Goal: Information Seeking & Learning: Stay updated

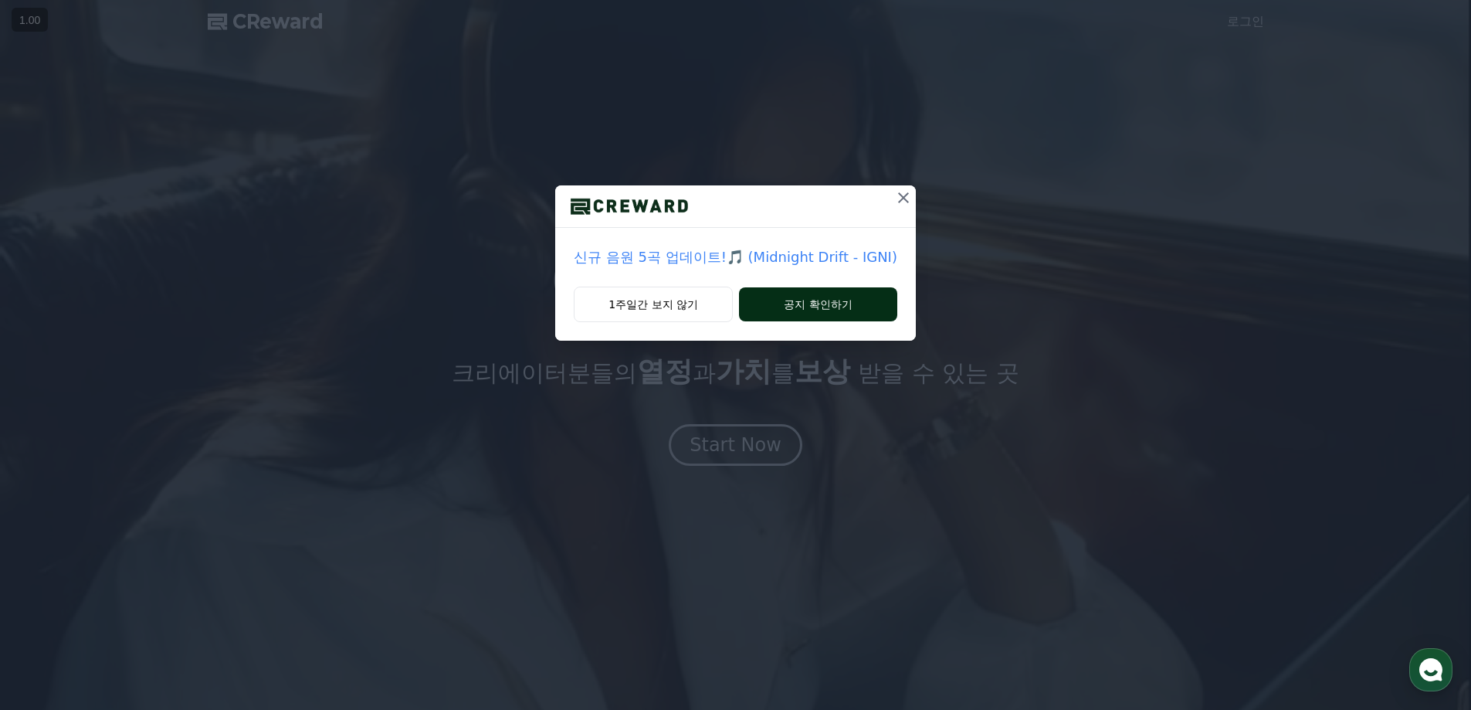
click at [811, 299] on button "공지 확인하기" at bounding box center [818, 304] width 158 height 34
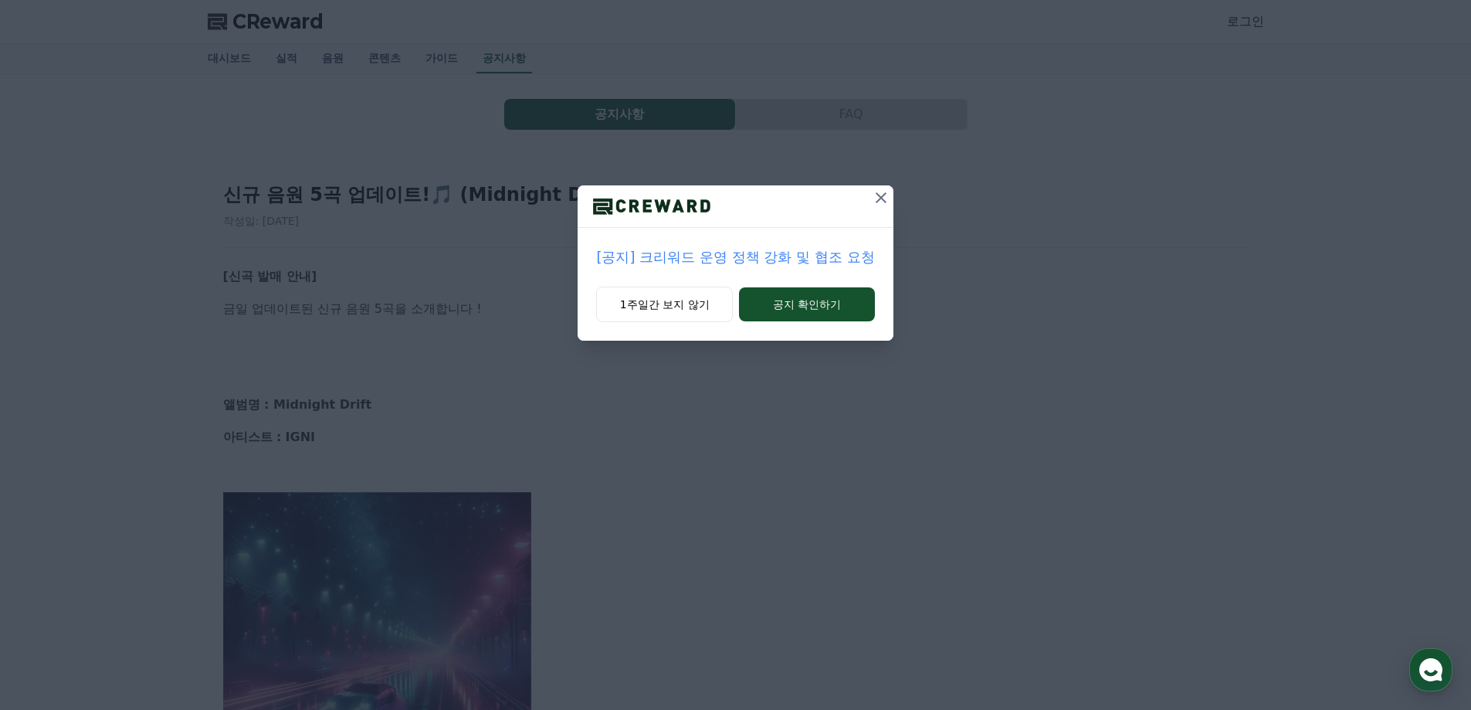
click at [811, 299] on button "공지 확인하기" at bounding box center [806, 304] width 135 height 34
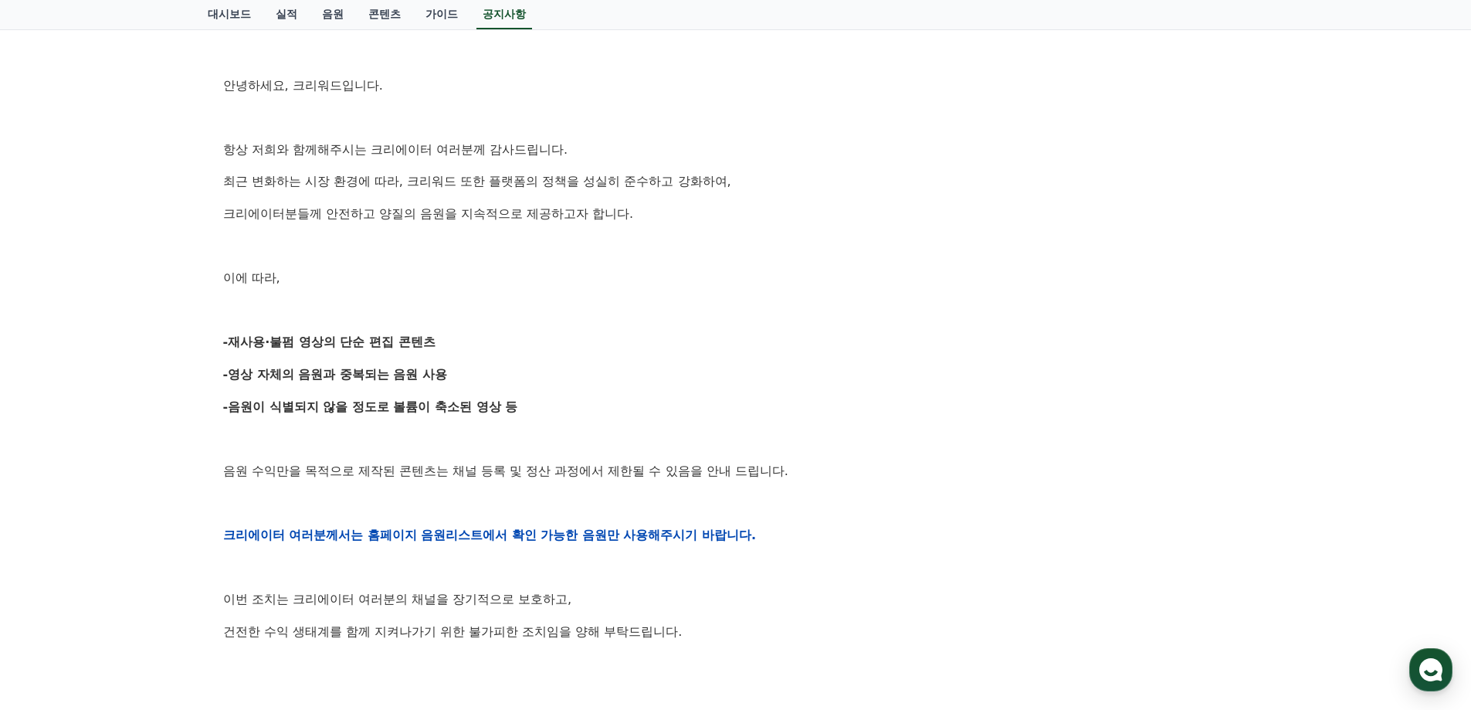
scroll to position [232, 0]
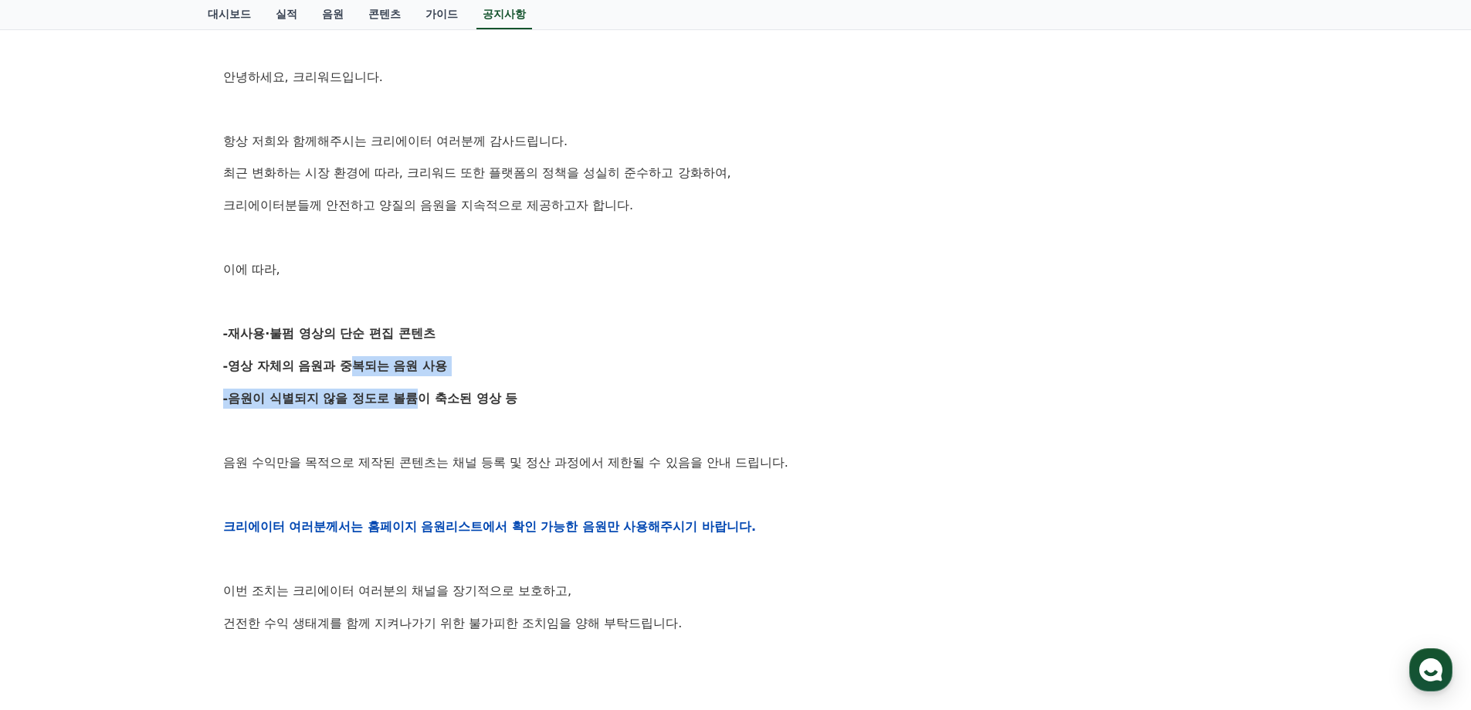
drag, startPoint x: 338, startPoint y: 350, endPoint x: 524, endPoint y: 381, distance: 188.8
click at [409, 388] on div "안녕하세요, 크리워드입니다. 항상 저희와 함께해주시는 크리에이터 여러분께 감사드립니다. 최근 변화하는 시장 환경에 따라, 크리워드 또한 플랫폼…" at bounding box center [735, 526] width 1025 height 983
click at [634, 380] on div "안녕하세요, 크리워드입니다. 항상 저희와 함께해주시는 크리에이터 여러분께 감사드립니다. 최근 변화하는 시장 환경에 따라, 크리워드 또한 플랫폼…" at bounding box center [735, 526] width 1025 height 983
drag, startPoint x: 443, startPoint y: 348, endPoint x: 274, endPoint y: 286, distance: 180.0
click at [274, 286] on div "안녕하세요, 크리워드입니다. 항상 저희와 함께해주시는 크리에이터 여러분께 감사드립니다. 최근 변화하는 시장 환경에 따라, 크리워드 또한 플랫폼…" at bounding box center [735, 526] width 1025 height 983
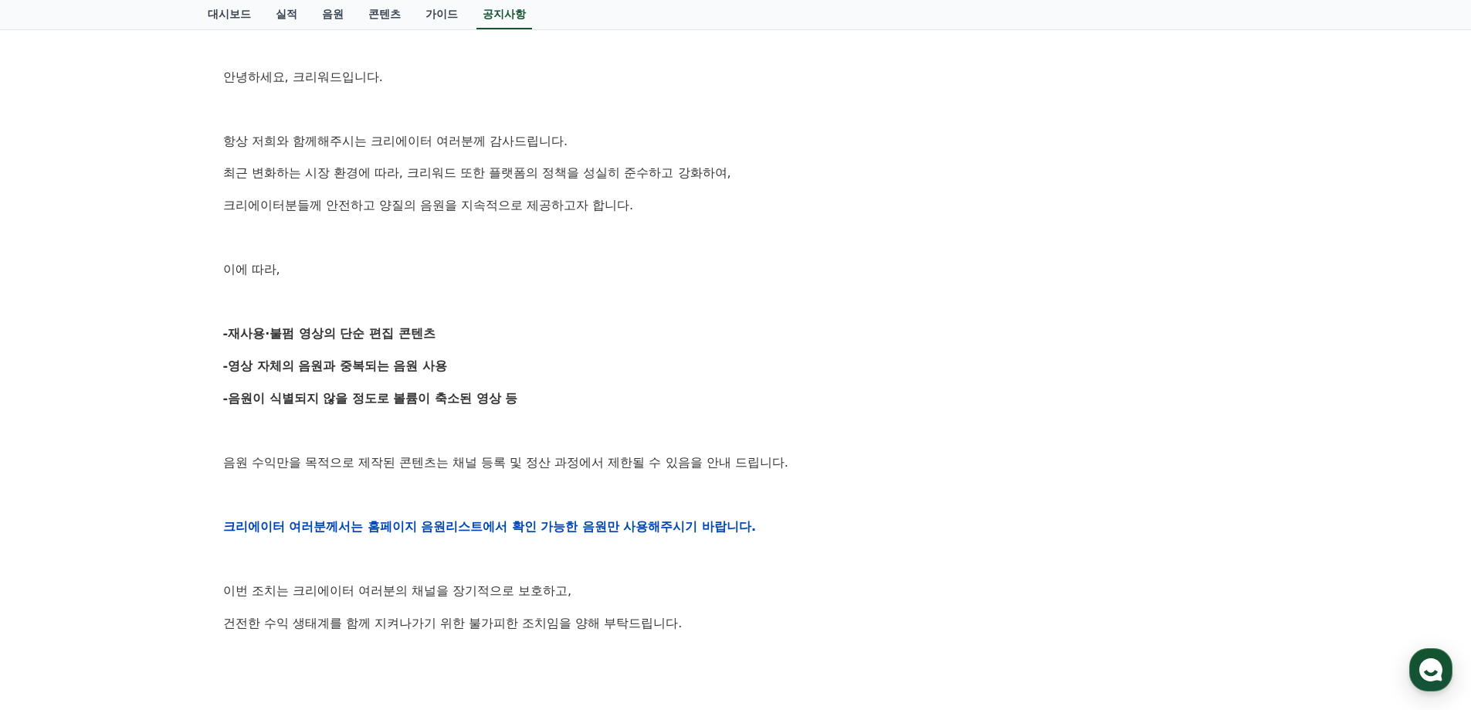
click at [719, 337] on p "-재사용·불펌 영상의 단순 편집 콘텐츠" at bounding box center [735, 334] width 1025 height 20
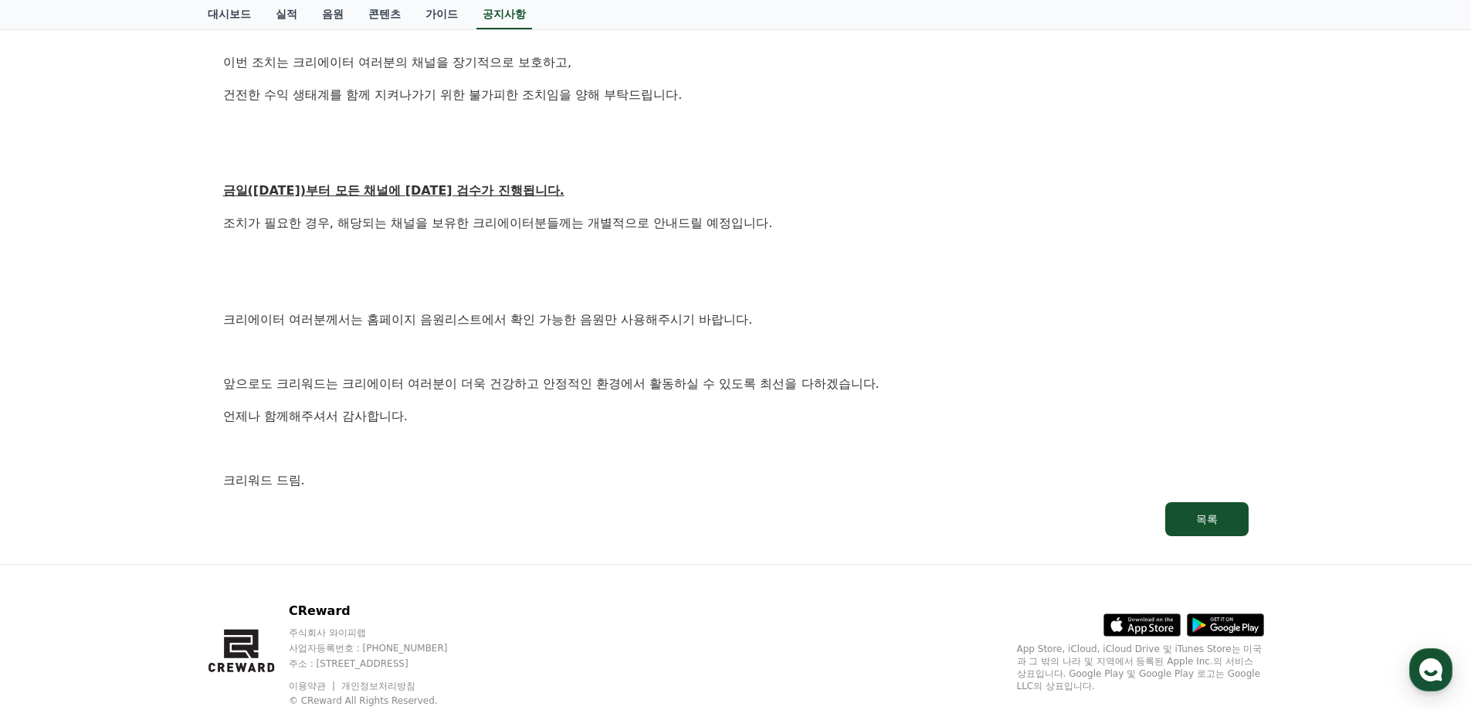
scroll to position [772, 0]
